Goal: Transaction & Acquisition: Purchase product/service

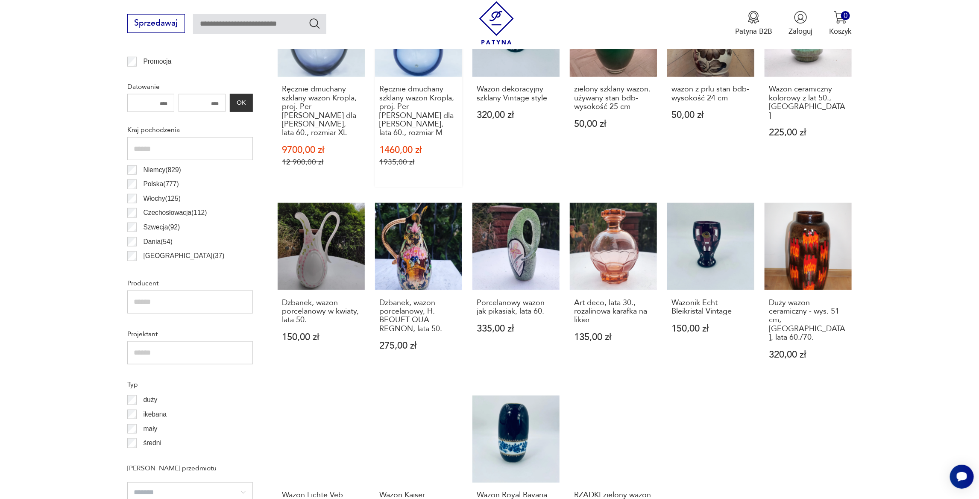
scroll to position [625, 0]
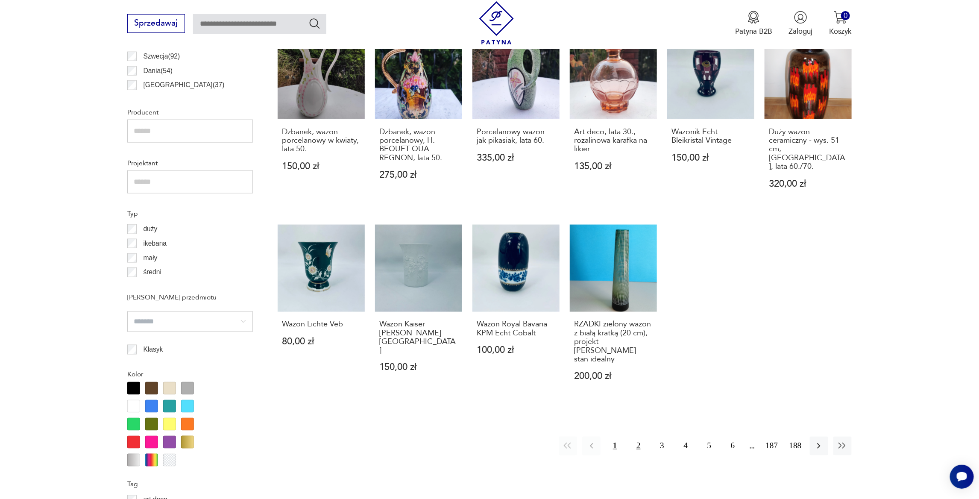
click at [636, 436] on button "2" at bounding box center [638, 445] width 18 height 18
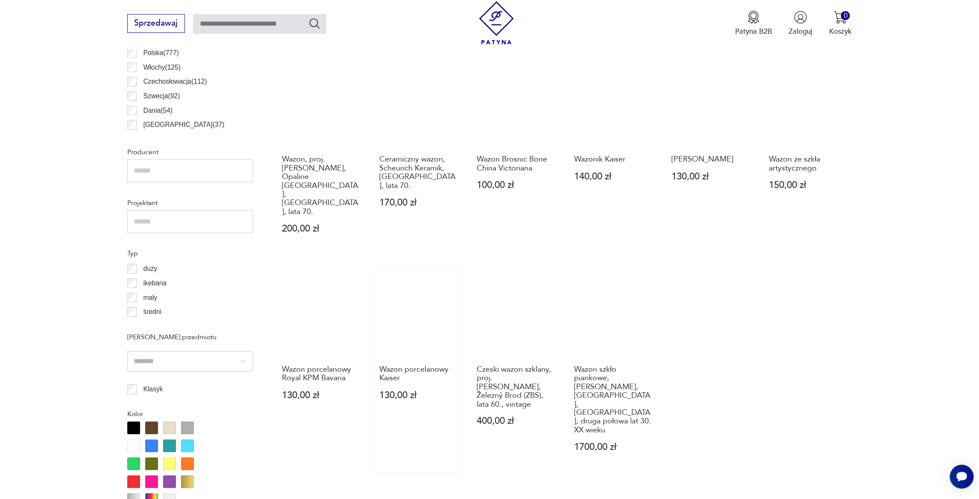
scroll to position [667, 0]
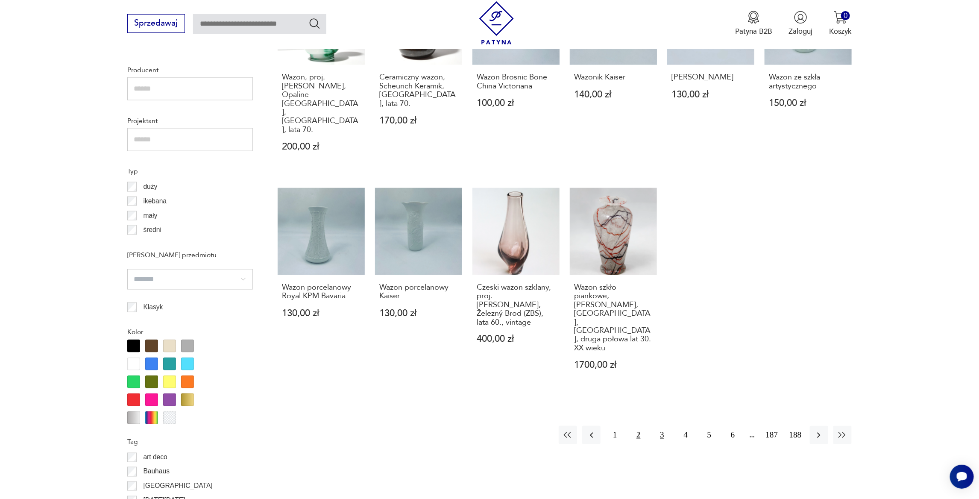
click at [663, 426] on button "3" at bounding box center [662, 435] width 18 height 18
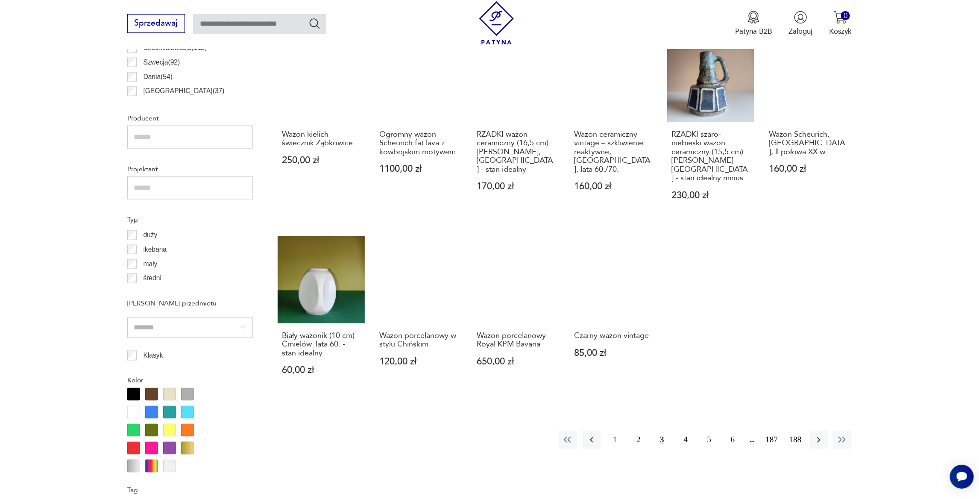
scroll to position [625, 0]
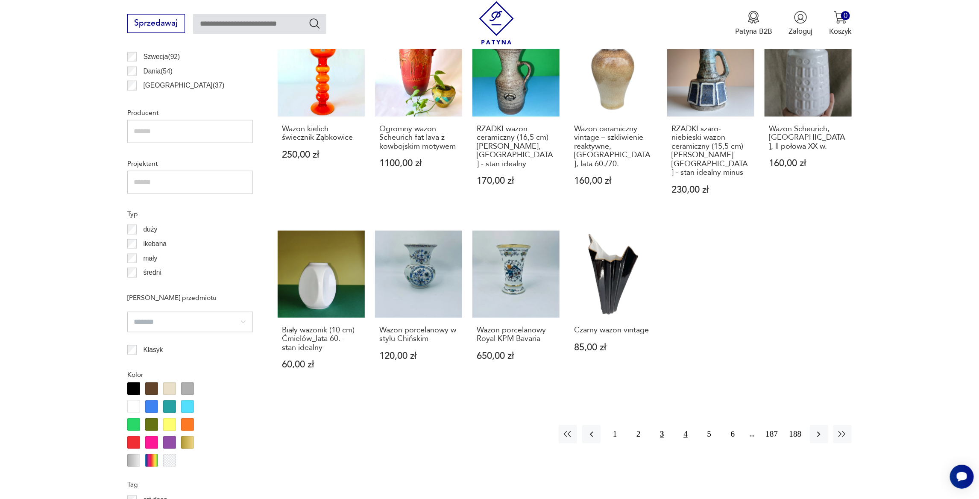
click at [689, 435] on button "4" at bounding box center [685, 434] width 18 height 18
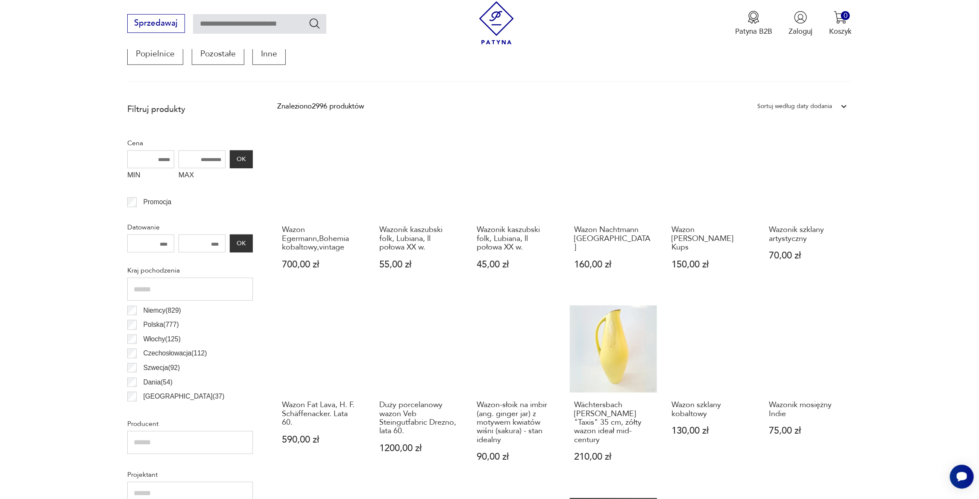
scroll to position [326, 0]
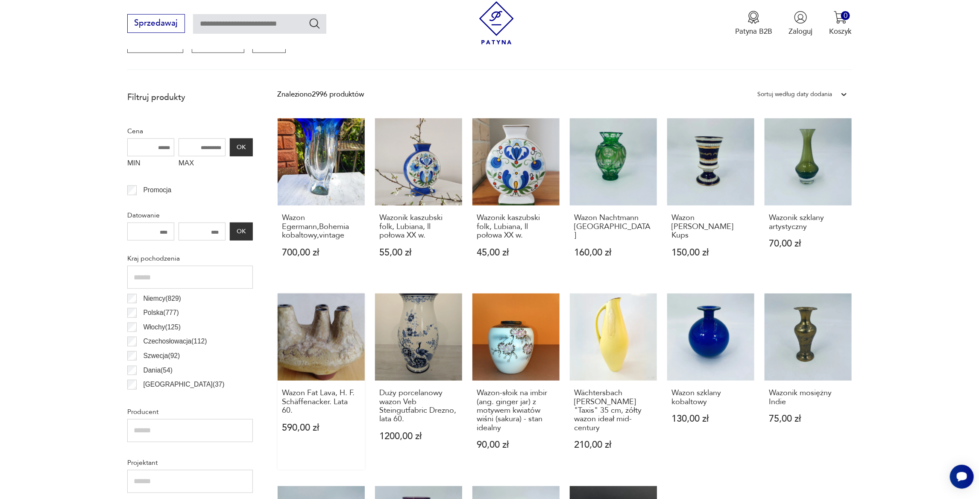
click at [327, 354] on link "Wazon Fat Lava, H. F. Schäffenacker. Lata 60. 590,00 zł" at bounding box center [321, 381] width 87 height 176
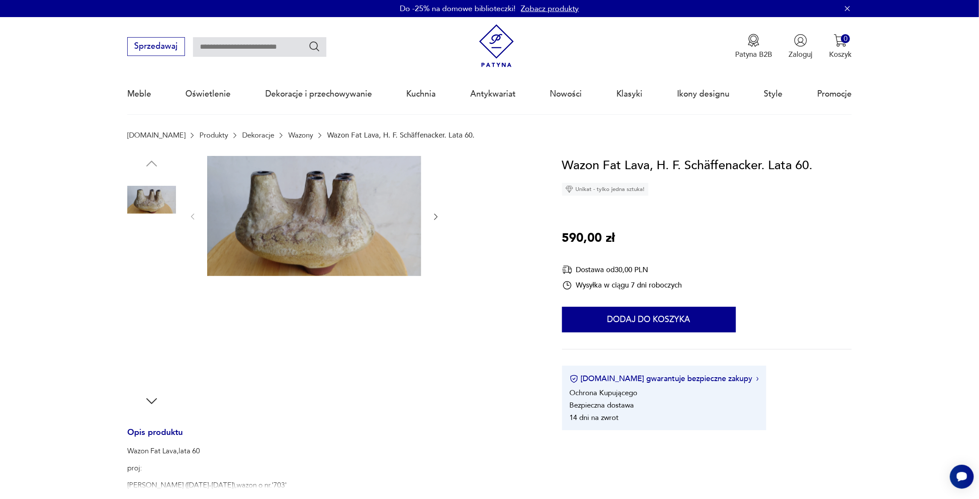
click at [311, 227] on img at bounding box center [314, 216] width 214 height 120
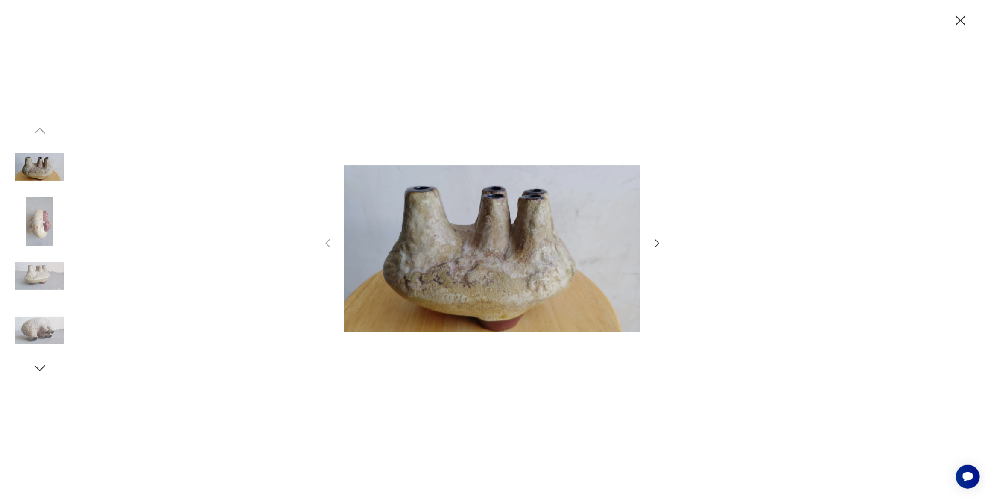
click at [16, 271] on img at bounding box center [39, 275] width 49 height 49
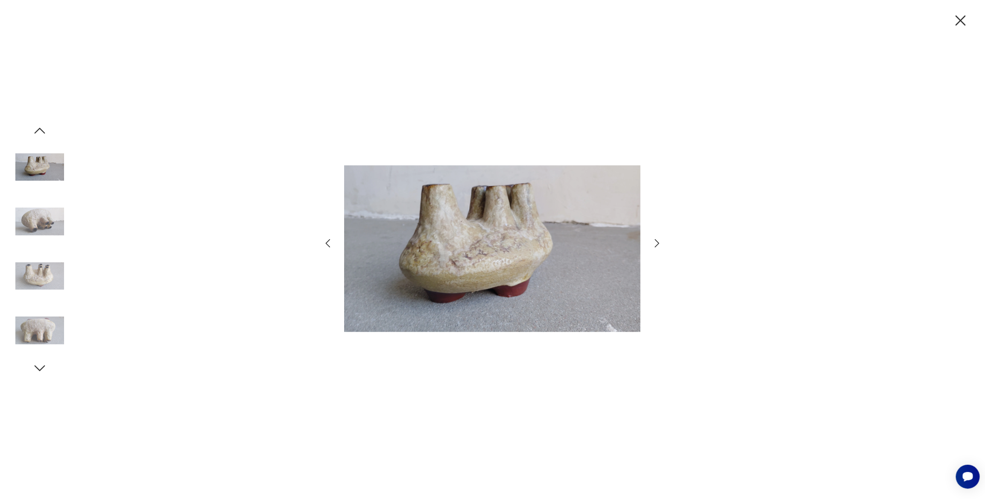
click at [74, 334] on div at bounding box center [492, 249] width 985 height 499
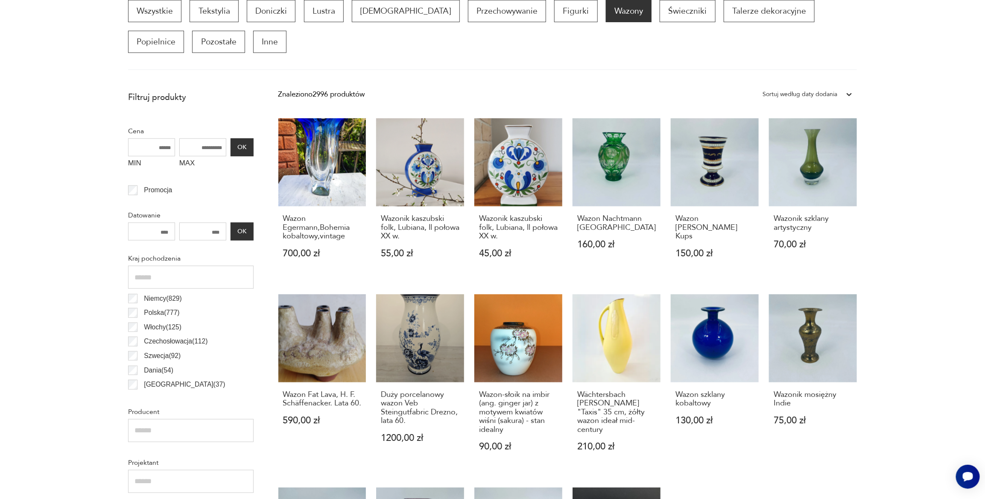
click at [832, 87] on div "Sortuj według daty dodania" at bounding box center [807, 94] width 99 height 15
click at [815, 114] on div "Sortuj według daty dodania" at bounding box center [807, 115] width 99 height 21
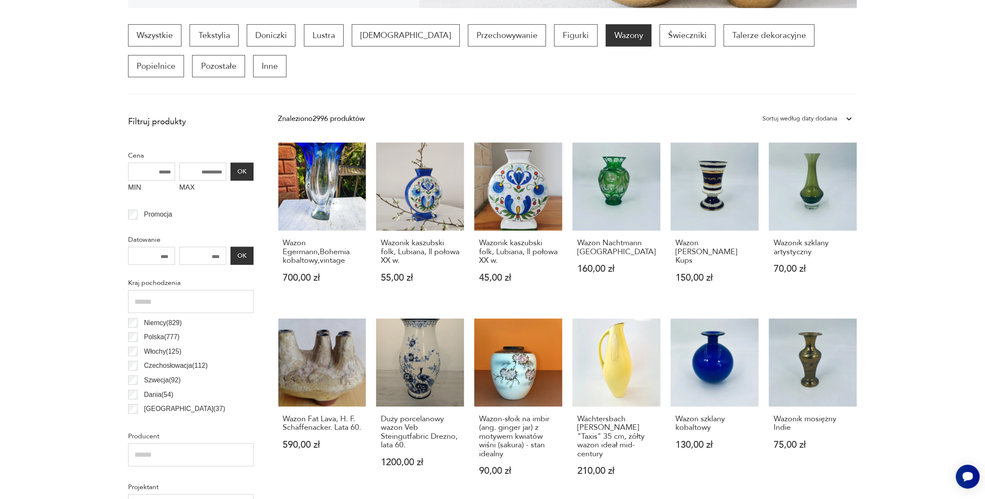
scroll to position [283, 0]
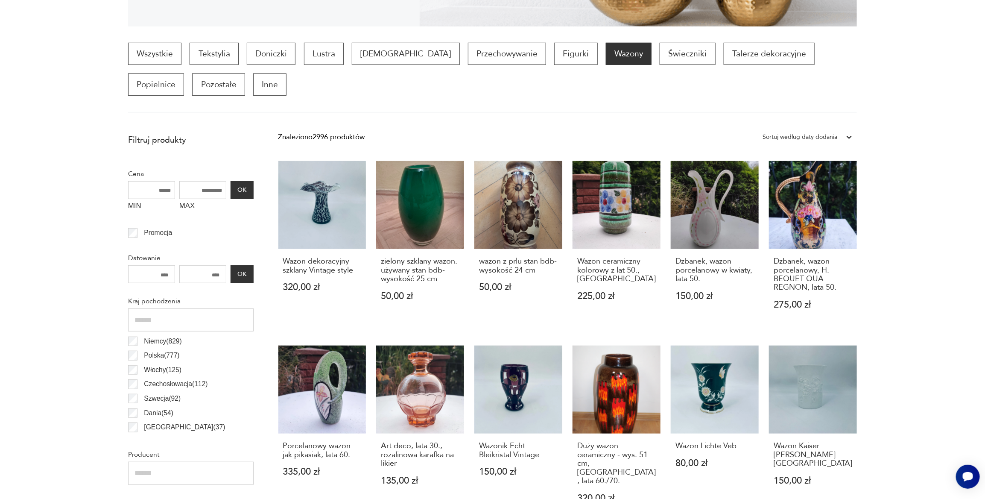
click at [554, 58] on p "Figurki" at bounding box center [575, 54] width 43 height 22
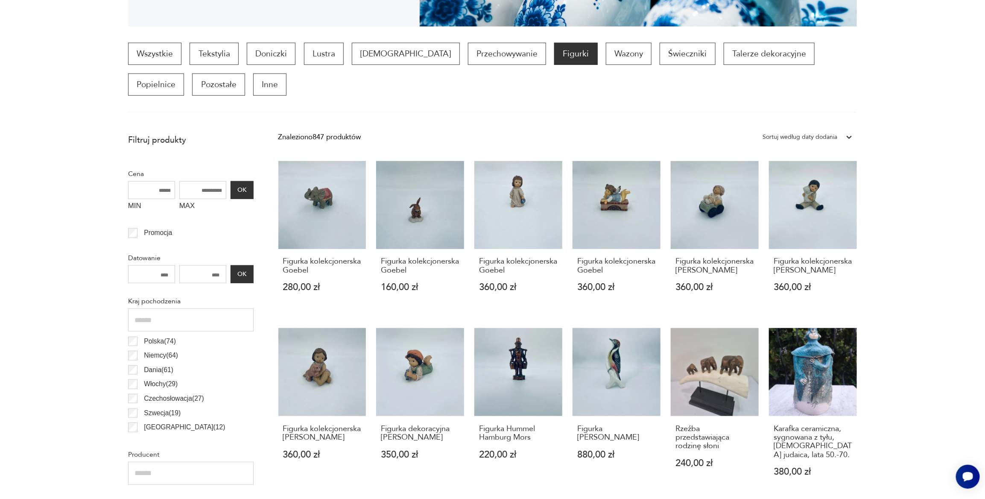
click at [800, 361] on link "Karafka ceramiczna, sygnowana z tyłu, [DEMOGRAPHIC_DATA] judaica, lata 50.-70. …" at bounding box center [813, 412] width 88 height 168
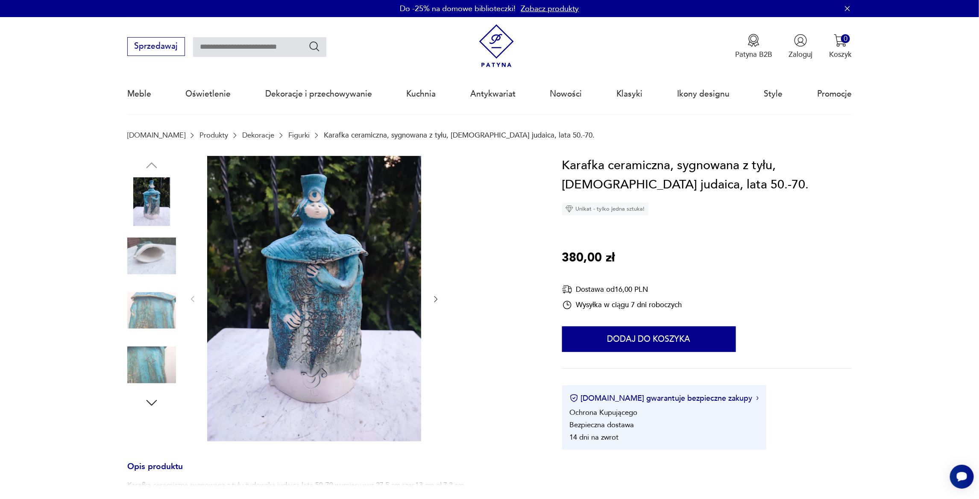
click at [133, 308] on img at bounding box center [151, 310] width 49 height 49
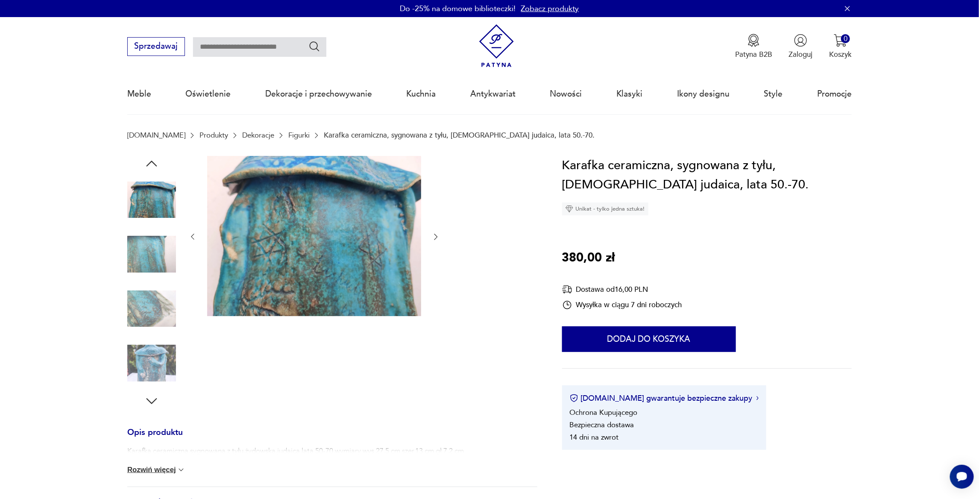
click at [147, 343] on img at bounding box center [151, 363] width 49 height 49
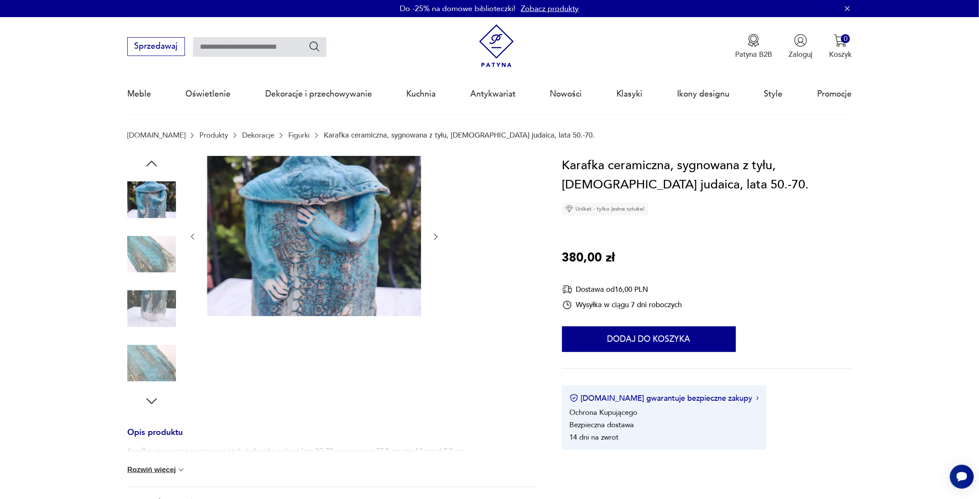
click at [147, 189] on img at bounding box center [151, 199] width 49 height 49
click at [149, 200] on img at bounding box center [151, 199] width 49 height 49
click at [152, 164] on icon "button" at bounding box center [151, 163] width 15 height 15
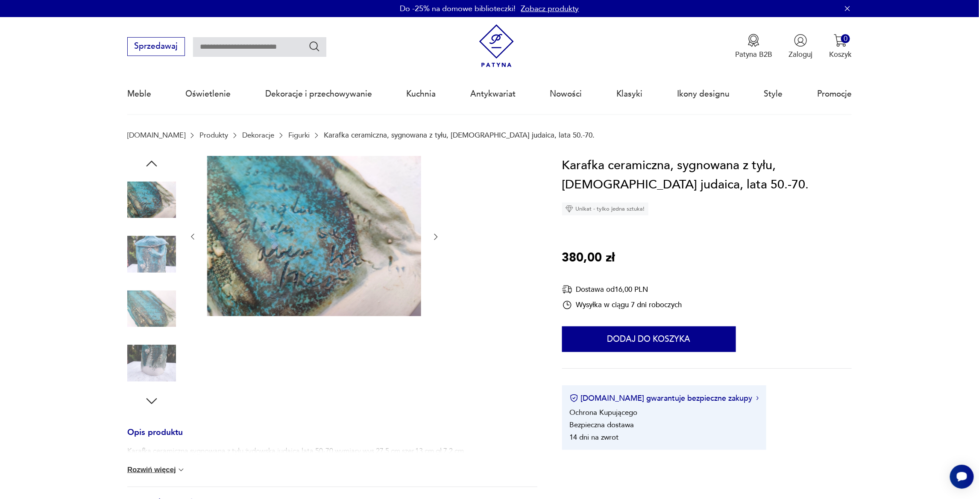
click at [152, 164] on icon "button" at bounding box center [151, 163] width 15 height 15
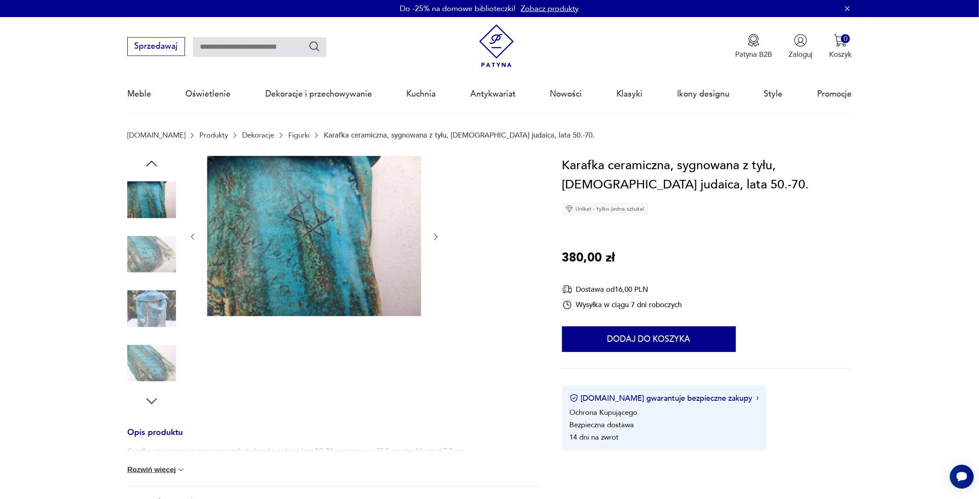
click at [152, 164] on icon "button" at bounding box center [151, 163] width 15 height 15
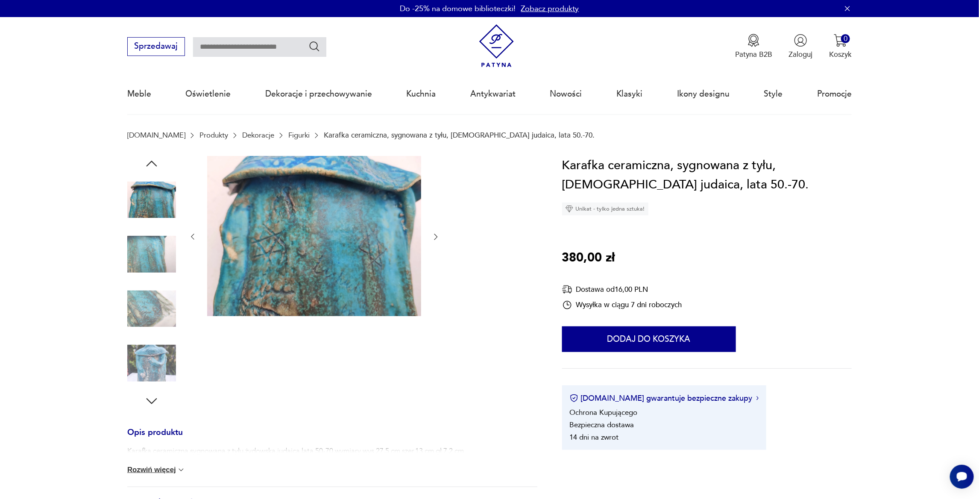
click at [152, 164] on icon "button" at bounding box center [151, 163] width 15 height 15
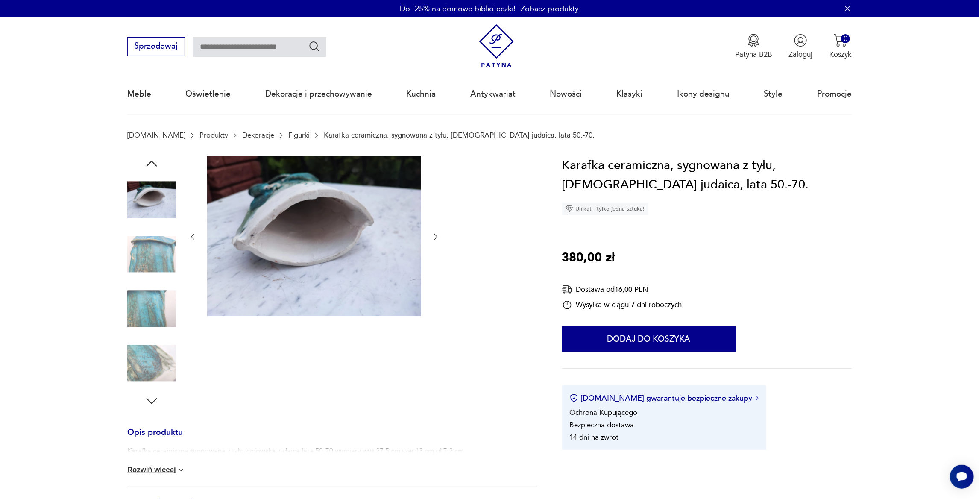
click at [152, 164] on icon "button" at bounding box center [151, 163] width 15 height 15
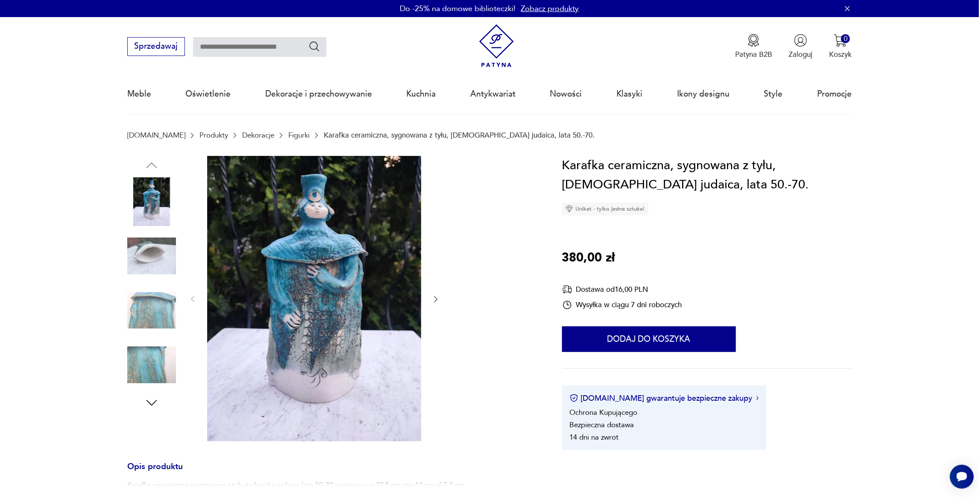
click at [342, 231] on img at bounding box center [314, 298] width 214 height 285
